Goal: Find specific page/section: Find specific page/section

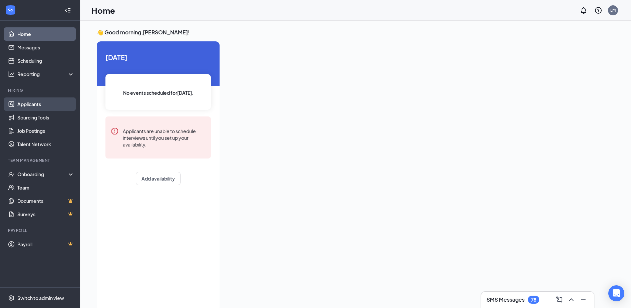
click at [39, 102] on link "Applicants" at bounding box center [45, 103] width 57 height 13
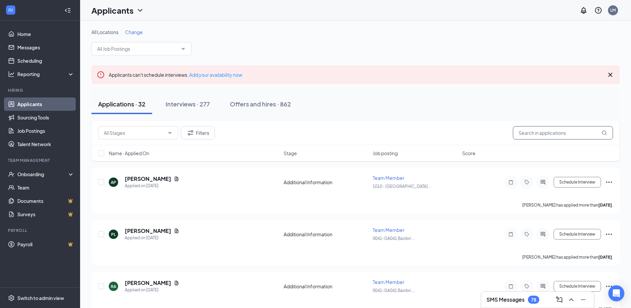
click at [545, 129] on input "text" at bounding box center [563, 132] width 100 height 13
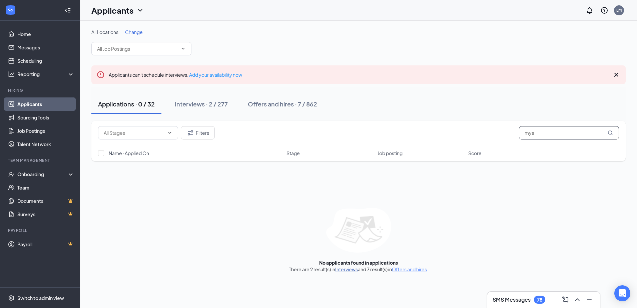
type input "mya"
click at [354, 270] on link "Interviews" at bounding box center [346, 269] width 23 height 6
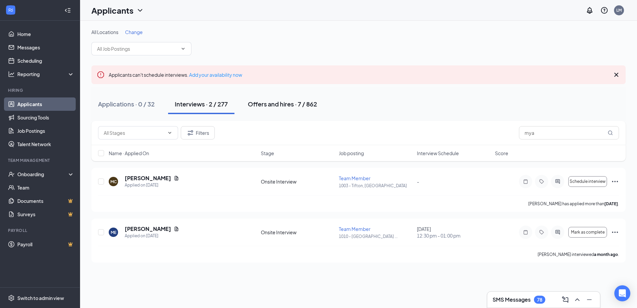
click at [291, 100] on div "Offers and hires · 7 / 862" at bounding box center [282, 104] width 69 height 8
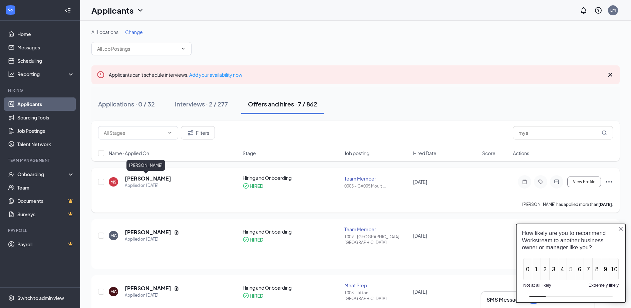
click at [146, 177] on h5 "[PERSON_NAME]" at bounding box center [148, 178] width 46 height 7
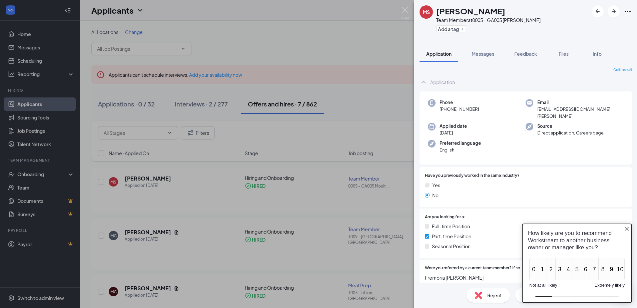
click at [625, 228] on icon "Close button" at bounding box center [626, 228] width 5 height 5
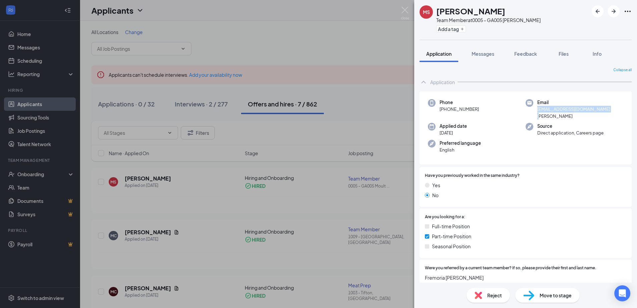
drag, startPoint x: 534, startPoint y: 110, endPoint x: 600, endPoint y: 113, distance: 66.4
click at [600, 113] on div "Phone [PHONE_NUMBER] Email [EMAIL_ADDRESS][DOMAIN_NAME][PERSON_NAME] Applied da…" at bounding box center [525, 127] width 212 height 73
copy span "[EMAIL_ADDRESS][DOMAIN_NAME][PERSON_NAME]"
